Goal: Transaction & Acquisition: Register for event/course

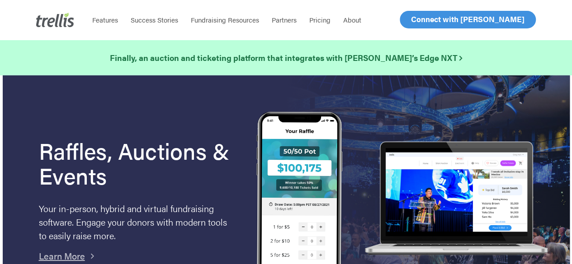
click at [419, 19] on span "Log In" at bounding box center [421, 19] width 22 height 11
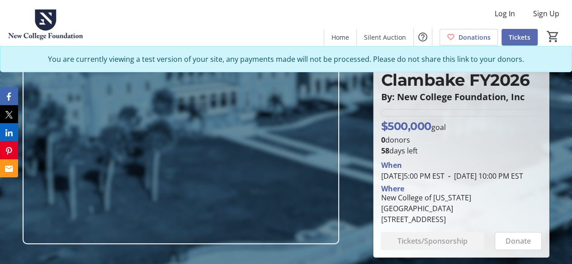
click at [518, 31] on span at bounding box center [519, 37] width 36 height 22
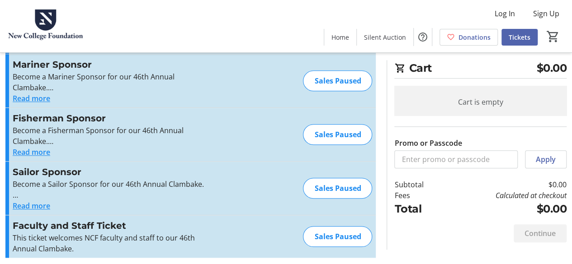
scroll to position [325, 0]
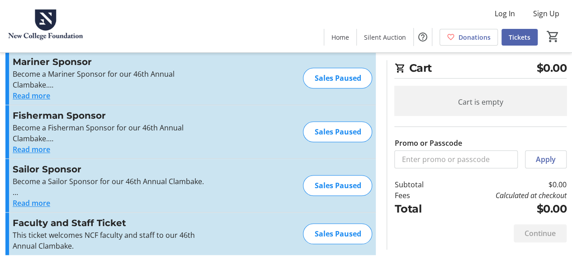
click at [333, 238] on div "Sales Paused" at bounding box center [337, 234] width 69 height 21
click at [335, 233] on div "Sales Paused" at bounding box center [337, 234] width 69 height 21
